Goal: Information Seeking & Learning: Understand process/instructions

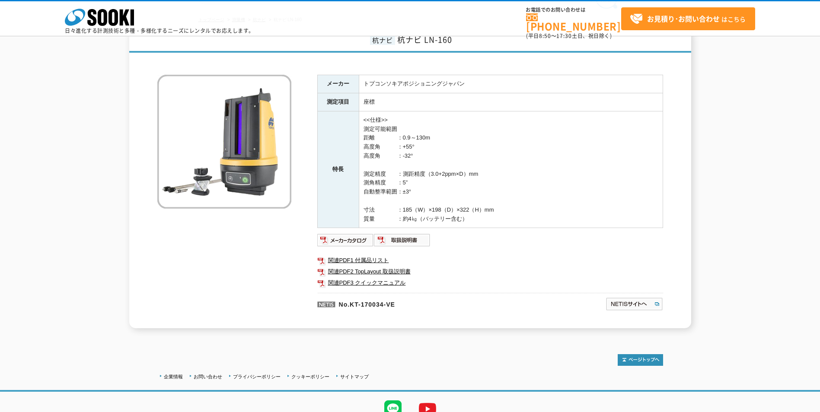
scroll to position [85, 0]
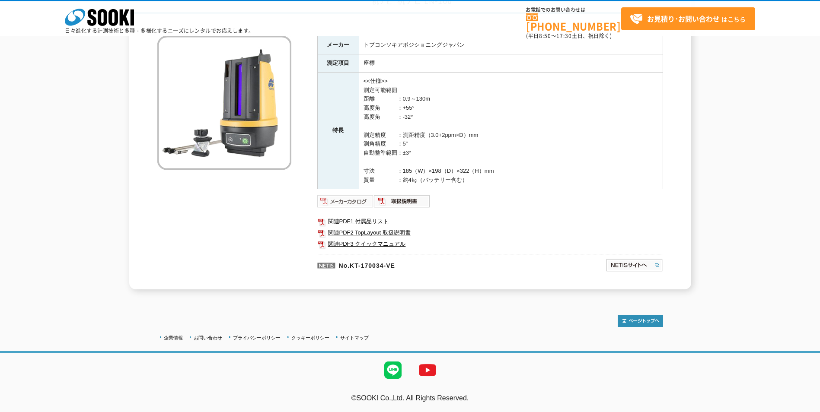
click at [349, 201] on img at bounding box center [345, 202] width 57 height 14
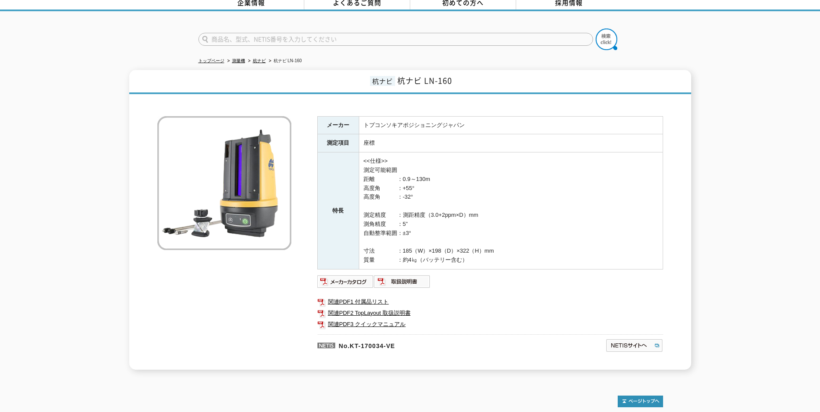
scroll to position [0, 0]
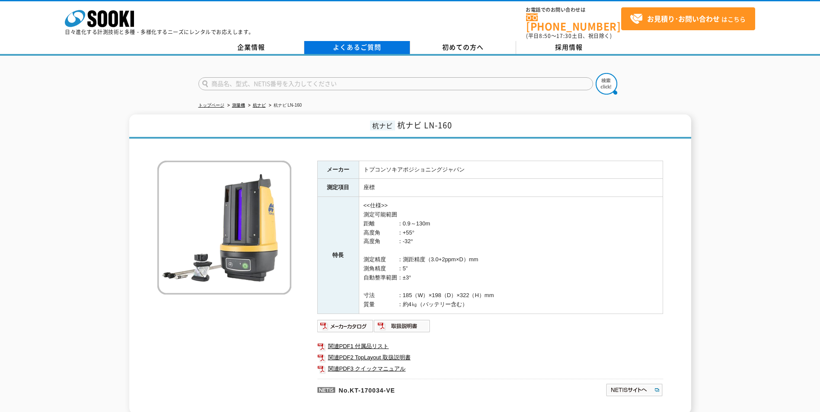
click at [348, 42] on link "よくあるご質問" at bounding box center [357, 47] width 106 height 13
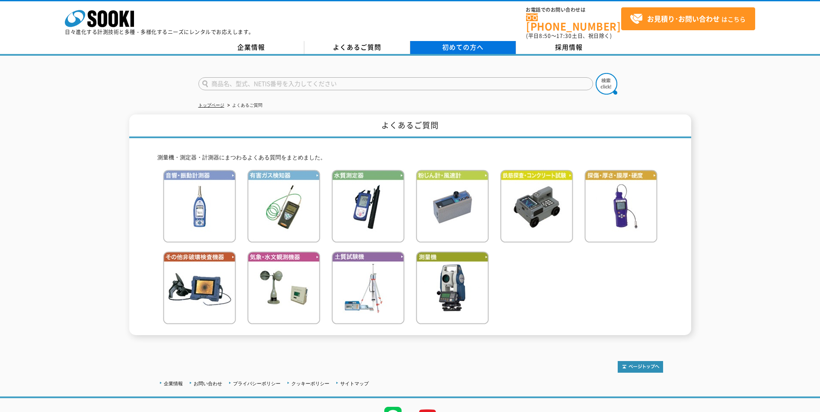
click at [439, 41] on link "初めての方へ" at bounding box center [463, 47] width 106 height 13
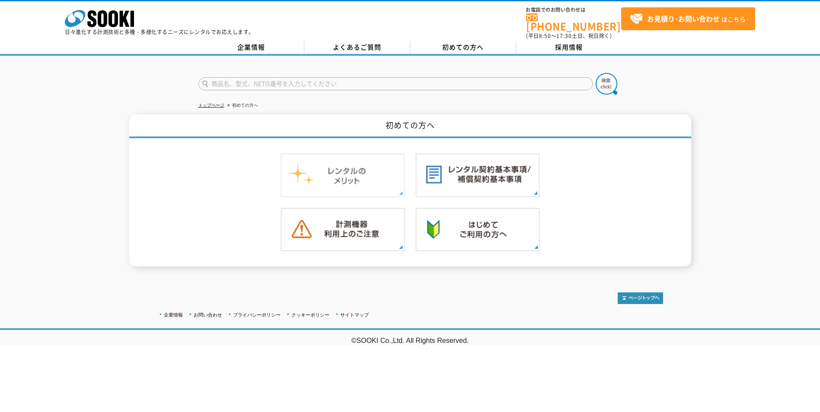
click at [349, 168] on img at bounding box center [343, 175] width 124 height 44
